Goal: Find specific page/section: Find specific page/section

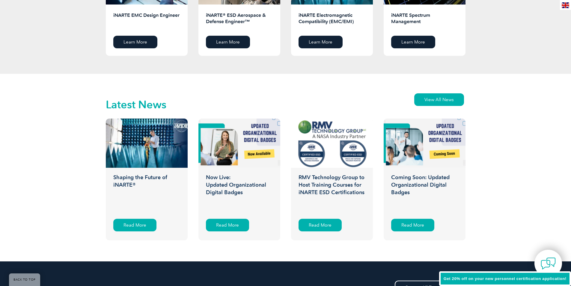
scroll to position [817, 0]
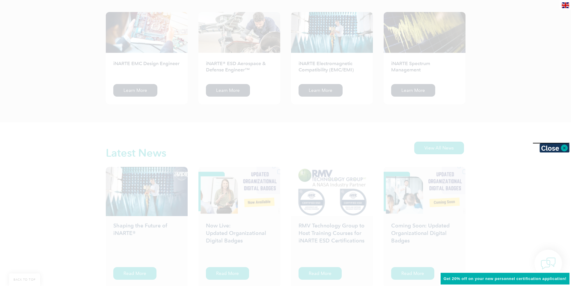
click at [21, 152] on div at bounding box center [285, 143] width 571 height 286
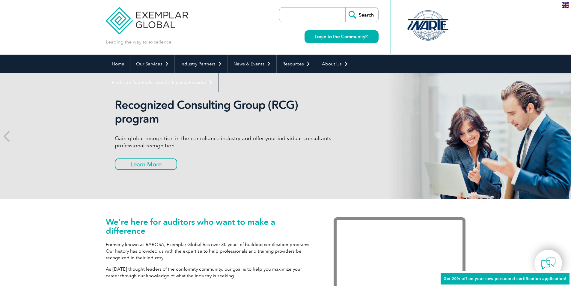
scroll to position [0, 0]
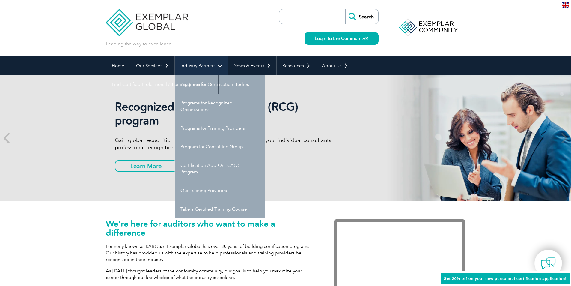
click at [191, 62] on link "Industry Partners" at bounding box center [201, 65] width 53 height 19
click at [201, 68] on link "Industry Partners" at bounding box center [201, 65] width 53 height 19
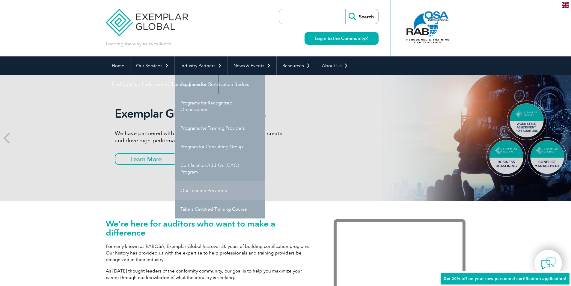
click at [205, 189] on link "Our Training Providers" at bounding box center [220, 190] width 90 height 19
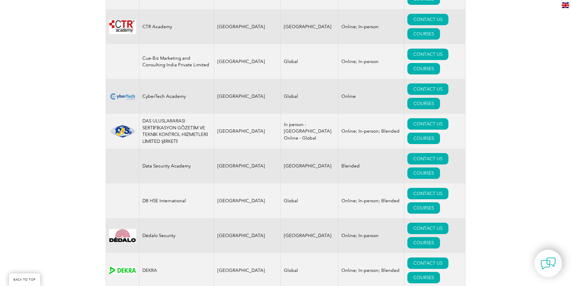
scroll to position [2113, 0]
